Goal: Book appointment/travel/reservation

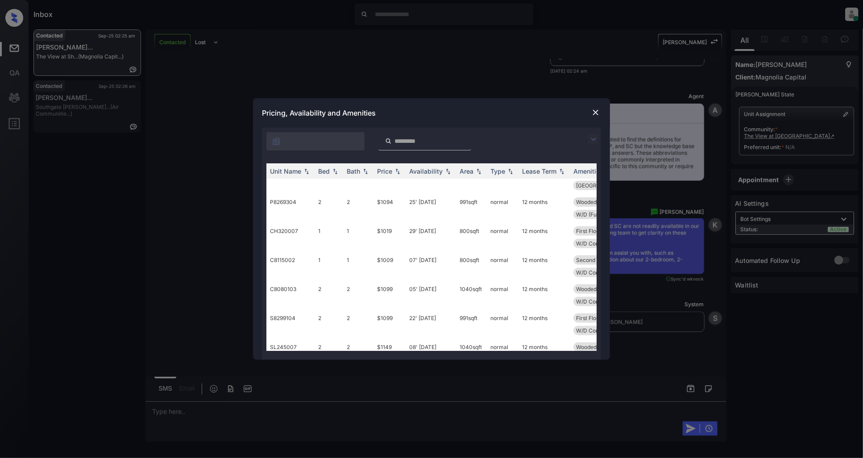
scroll to position [50, 0]
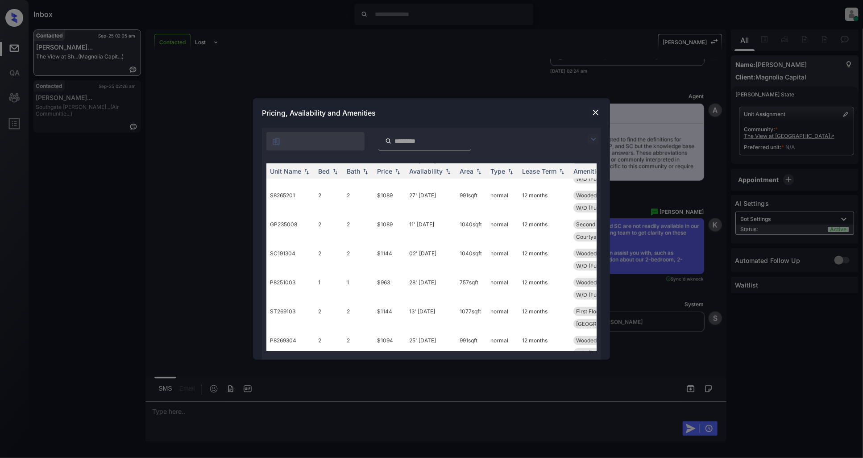
click at [595, 113] on img at bounding box center [595, 112] width 9 height 9
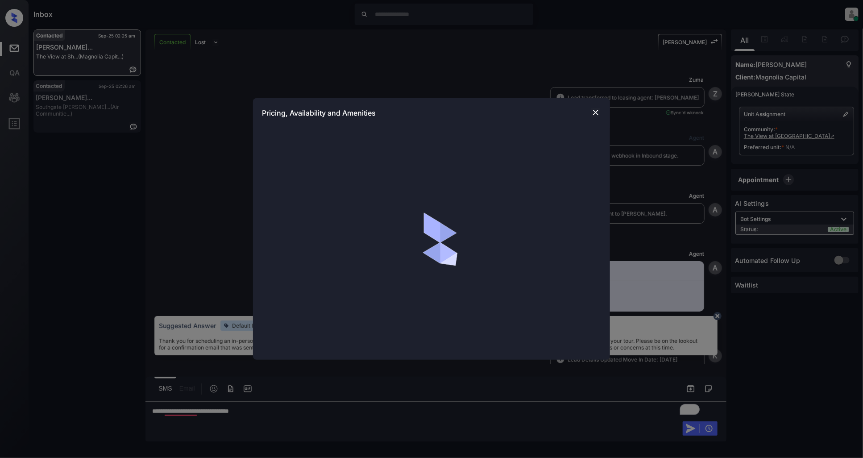
scroll to position [628, 0]
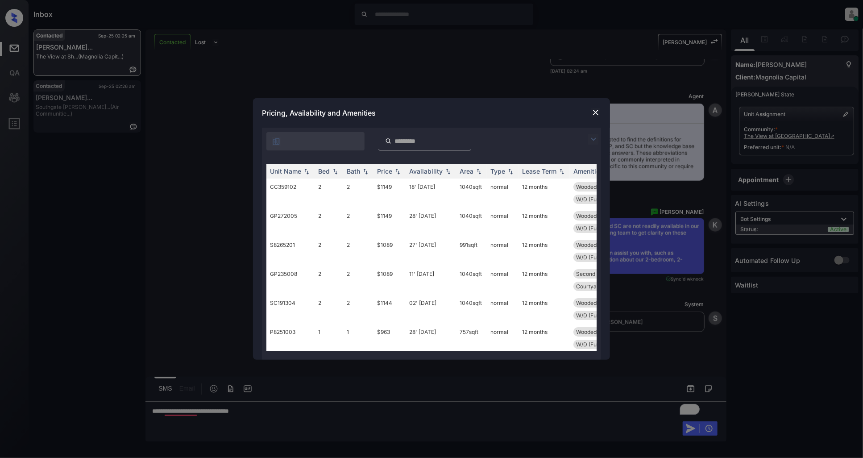
click at [594, 141] on img at bounding box center [593, 139] width 11 height 11
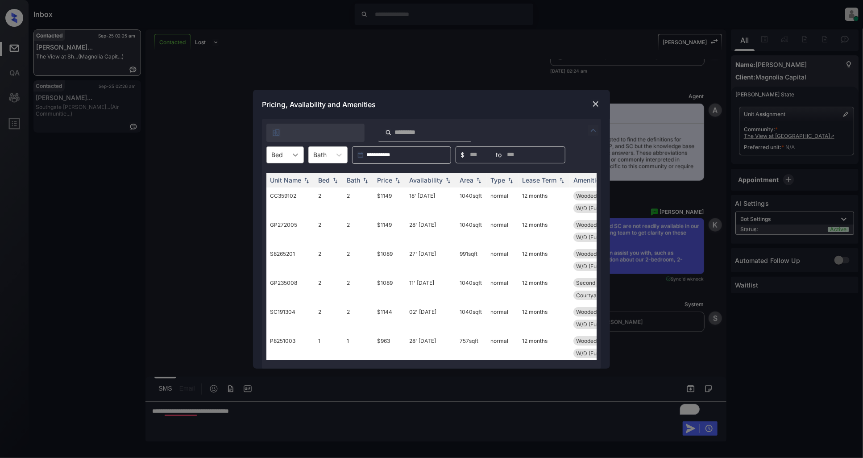
click at [287, 153] on div at bounding box center [295, 155] width 16 height 16
click at [279, 192] on div "2" at bounding box center [284, 193] width 37 height 16
click at [374, 181] on th "Price" at bounding box center [390, 180] width 32 height 15
click at [390, 181] on div "Price" at bounding box center [384, 180] width 15 height 8
drag, startPoint x: 402, startPoint y: 195, endPoint x: 368, endPoint y: 199, distance: 34.2
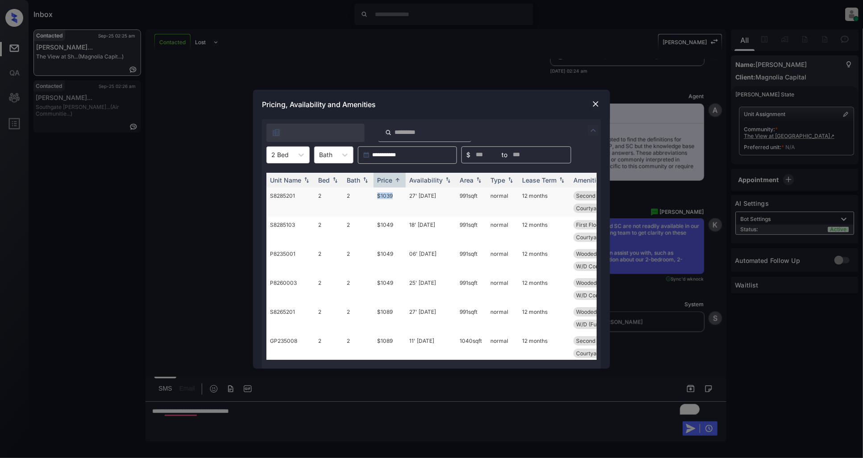
click at [368, 199] on tr "S8285201 2 2 $1039 27' Sep 25 991 sqft normal 12 months Second Floor Upgrade Fl…" at bounding box center [499, 201] width 466 height 29
copy tr "$1039"
click at [594, 100] on img at bounding box center [595, 104] width 9 height 9
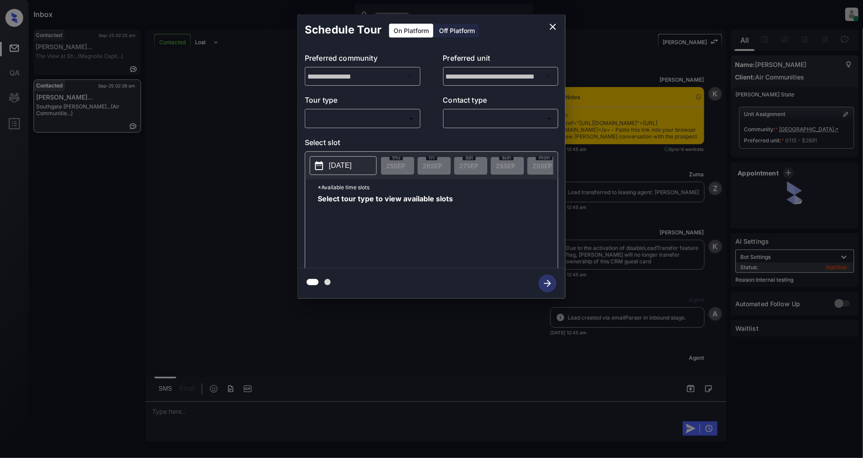
scroll to position [3206, 0]
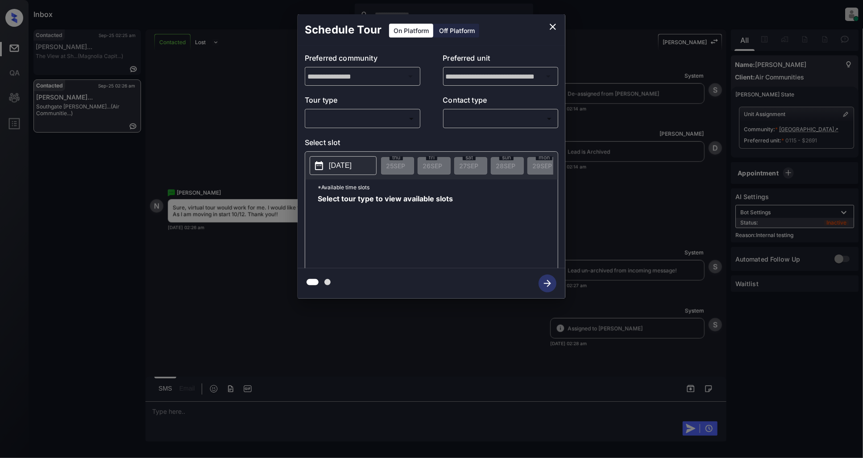
click at [380, 114] on body "Inbox Patrick Deasis Online Set yourself offline Set yourself on break Profile …" at bounding box center [431, 229] width 863 height 458
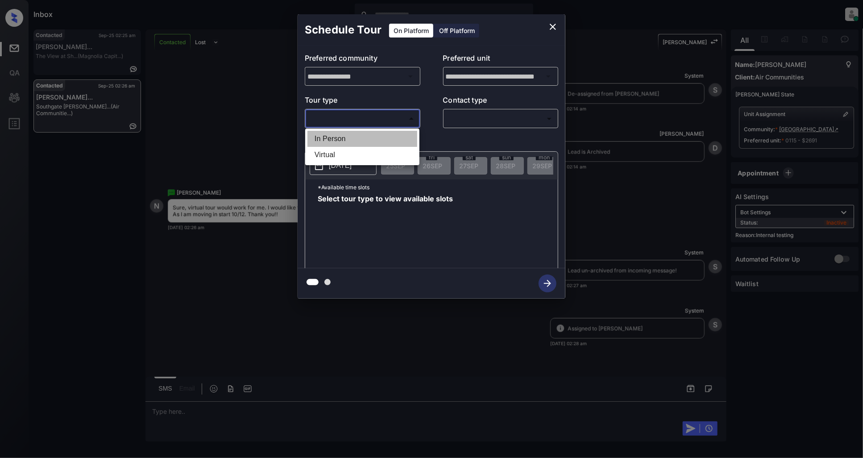
click at [342, 131] on li "In Person" at bounding box center [362, 139] width 110 height 16
type input "********"
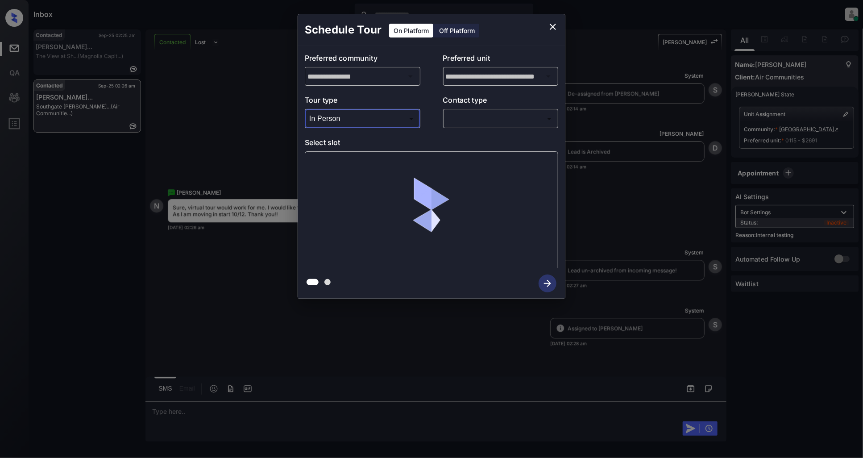
click at [497, 124] on body "Inbox Patrick Deasis Online Set yourself offline Set yourself on break Profile …" at bounding box center [431, 229] width 863 height 458
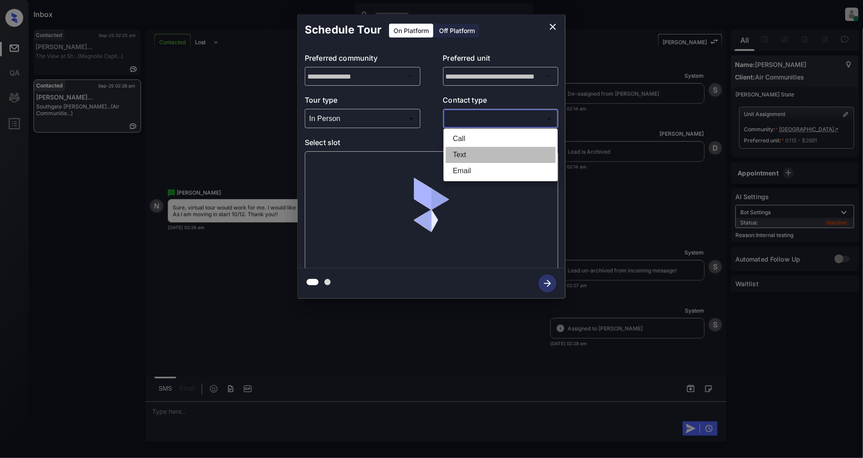
click at [464, 153] on li "Text" at bounding box center [501, 155] width 110 height 16
type input "****"
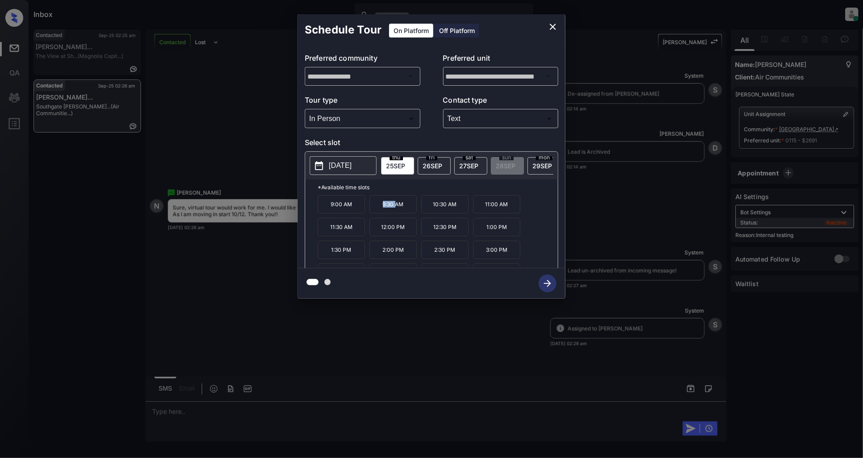
drag, startPoint x: 395, startPoint y: 210, endPoint x: 365, endPoint y: 212, distance: 30.4
click at [365, 212] on div "9:00 AM 9:30 AM 10:30 AM 11:00 AM 11:30 AM 12:00 PM 12:30 PM 1:00 PM 1:30 PM 2:…" at bounding box center [438, 230] width 240 height 71
drag, startPoint x: 407, startPoint y: 210, endPoint x: 365, endPoint y: 209, distance: 42.9
click at [365, 209] on div "9:00 AM 9:30 AM 10:30 AM 11:00 AM 11:30 AM 12:00 PM 12:30 PM 1:00 PM 1:30 PM 2:…" at bounding box center [438, 230] width 240 height 71
copy div "9:30 AM"
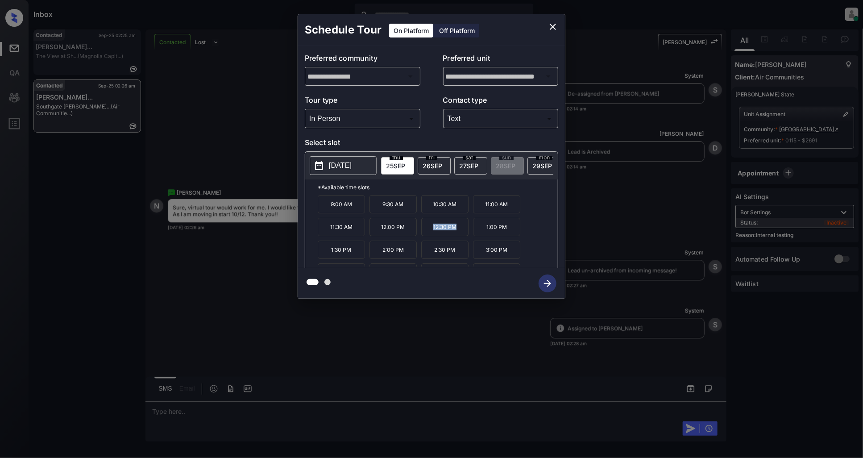
drag, startPoint x: 462, startPoint y: 235, endPoint x: 427, endPoint y: 233, distance: 35.3
click at [427, 233] on p "12:30 PM" at bounding box center [444, 227] width 47 height 18
copy p "12:30 PM"
drag, startPoint x: 362, startPoint y: 239, endPoint x: 329, endPoint y: 239, distance: 33.0
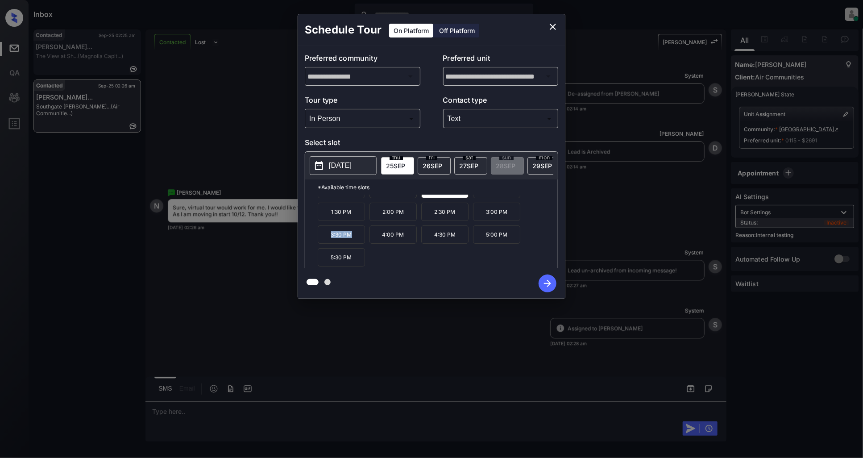
click at [329, 239] on p "3:30 PM" at bounding box center [341, 234] width 47 height 18
copy p "3:30 PM"
click at [556, 28] on icon "close" at bounding box center [553, 26] width 11 height 11
